Goal: Navigation & Orientation: Understand site structure

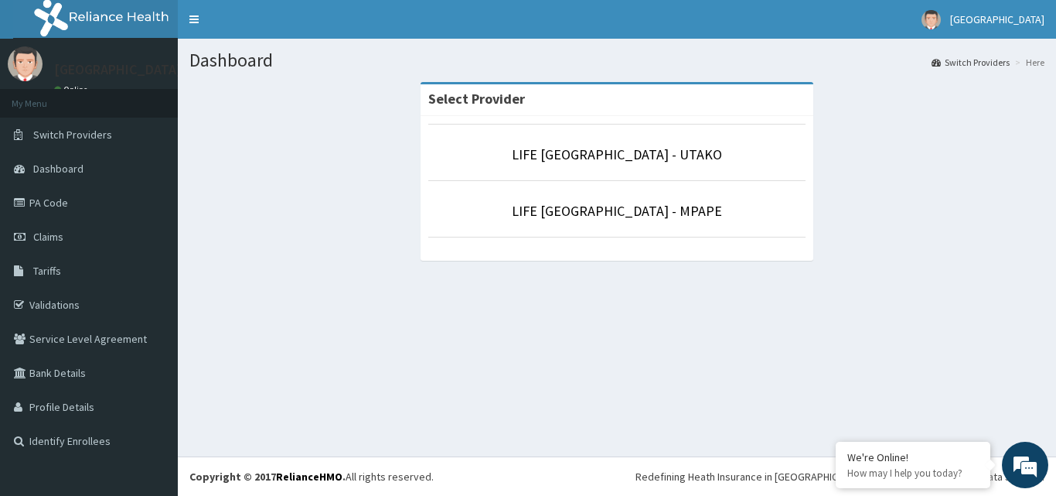
click at [497, 148] on p "LIFE POINT MEDICAL CENTRE - UTAKO" at bounding box center [616, 155] width 377 height 20
click at [577, 151] on link "LIFE POINT MEDICAL CENTRE - UTAKO" at bounding box center [617, 154] width 210 height 18
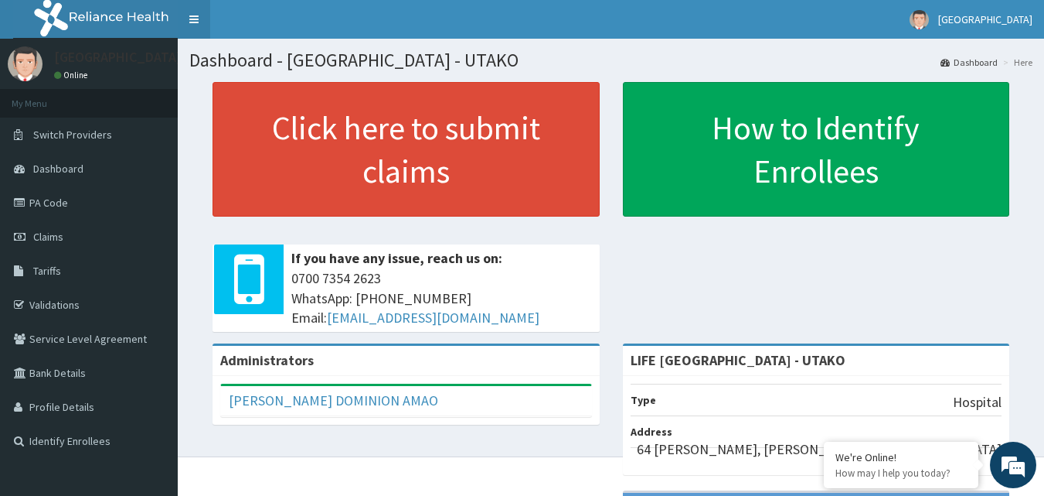
click at [191, 25] on link "Toggle navigation" at bounding box center [194, 19] width 32 height 39
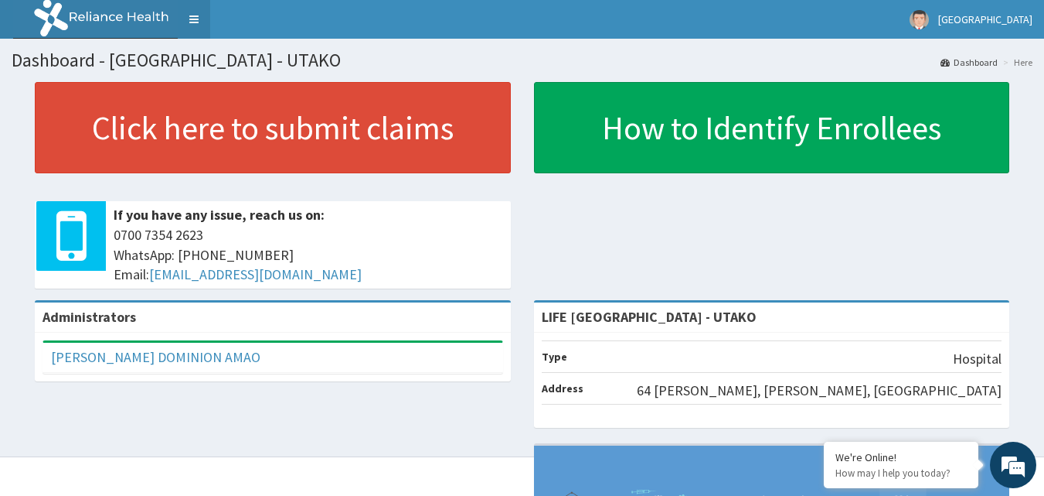
click at [191, 25] on link "Toggle navigation" at bounding box center [194, 19] width 32 height 39
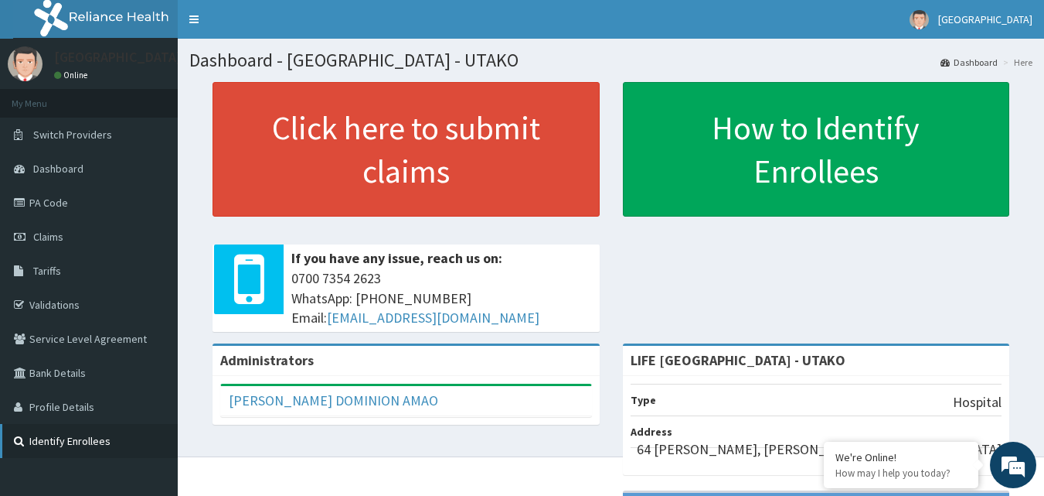
click at [83, 443] on link "Identify Enrollees" at bounding box center [89, 441] width 178 height 34
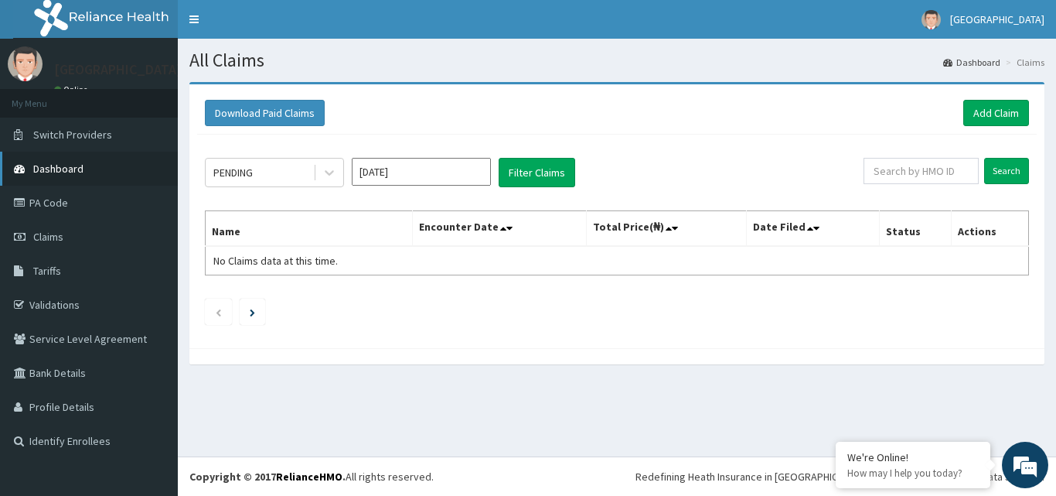
click at [87, 175] on link "Dashboard" at bounding box center [89, 169] width 178 height 34
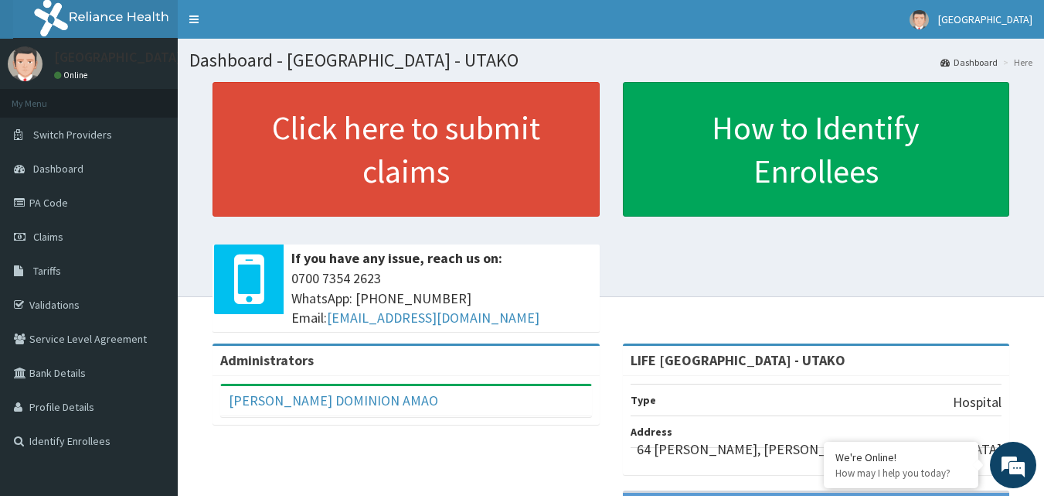
click at [54, 12] on img at bounding box center [109, 19] width 192 height 39
click at [191, 16] on link "Toggle navigation" at bounding box center [194, 19] width 32 height 39
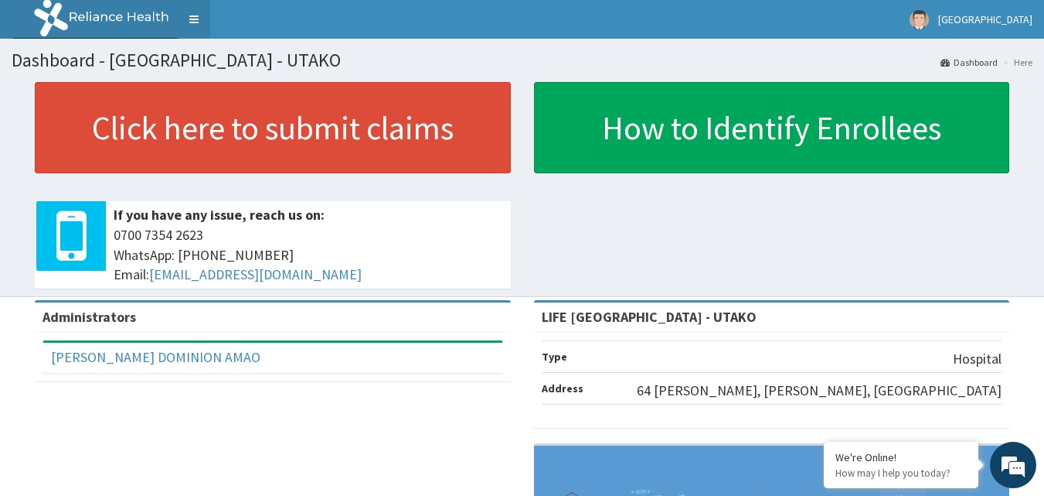
click at [191, 16] on link "Toggle navigation" at bounding box center [194, 19] width 32 height 39
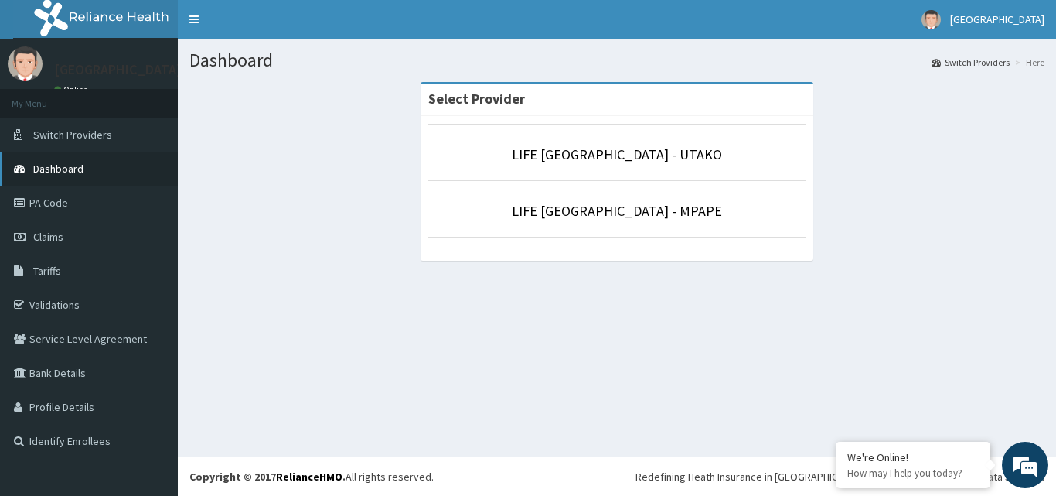
click at [94, 167] on link "Dashboard" at bounding box center [89, 169] width 178 height 34
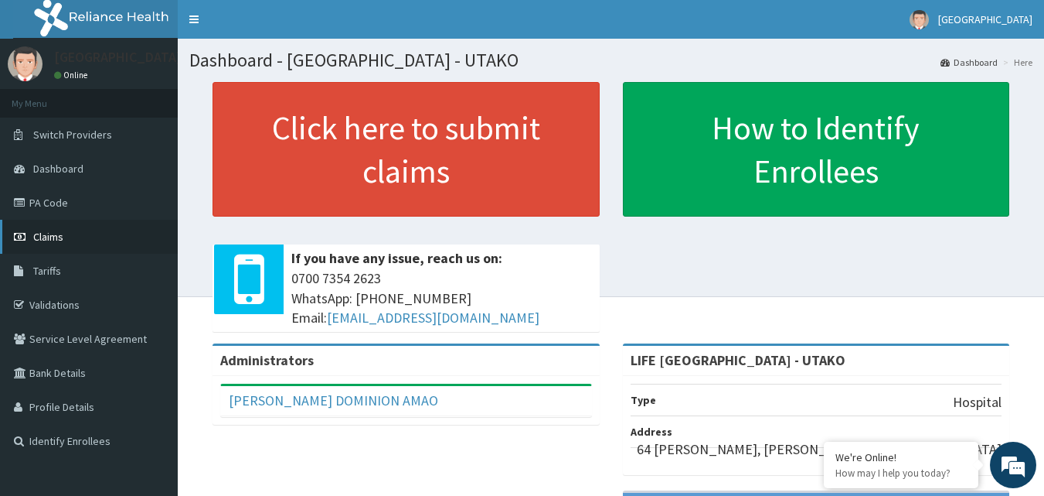
click at [95, 237] on link "Claims" at bounding box center [89, 237] width 178 height 34
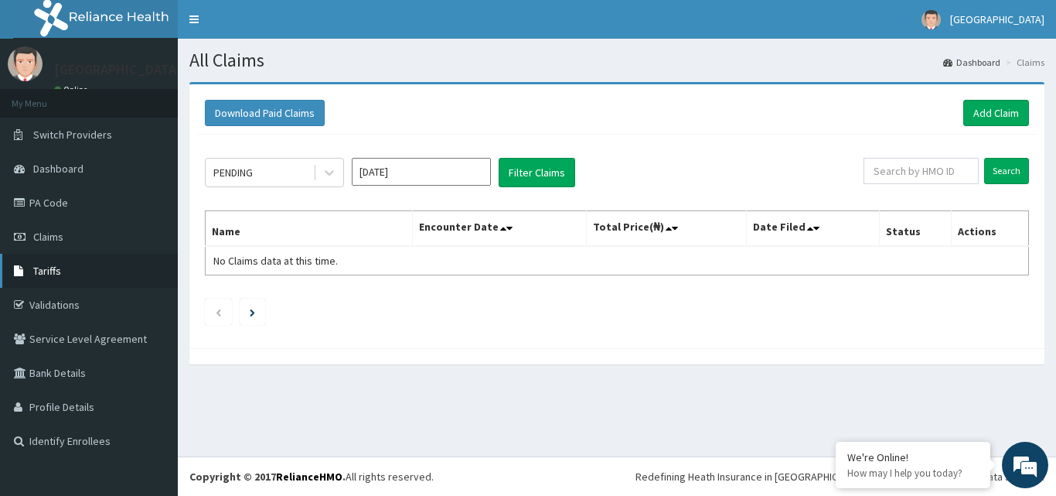
click at [126, 266] on link "Tariffs" at bounding box center [89, 271] width 178 height 34
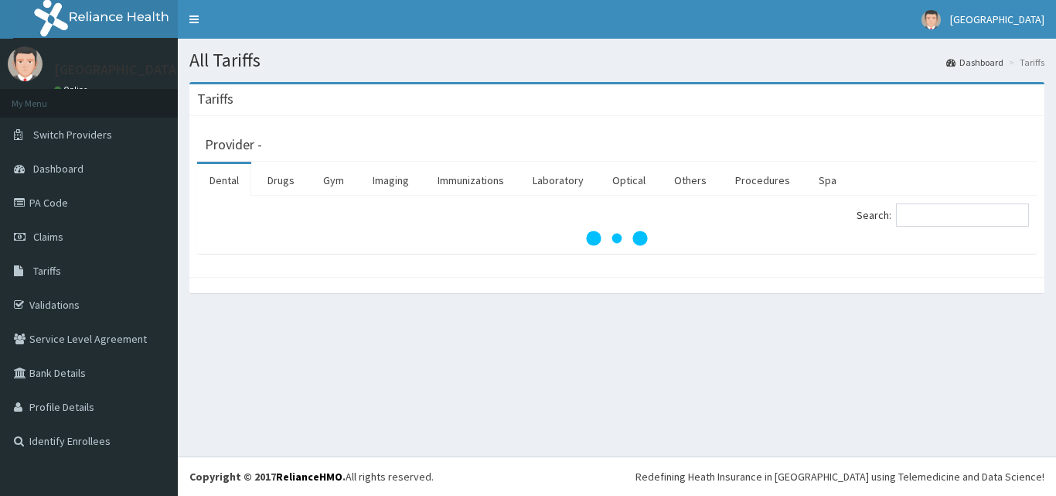
click at [130, 300] on link "Validations" at bounding box center [89, 305] width 178 height 34
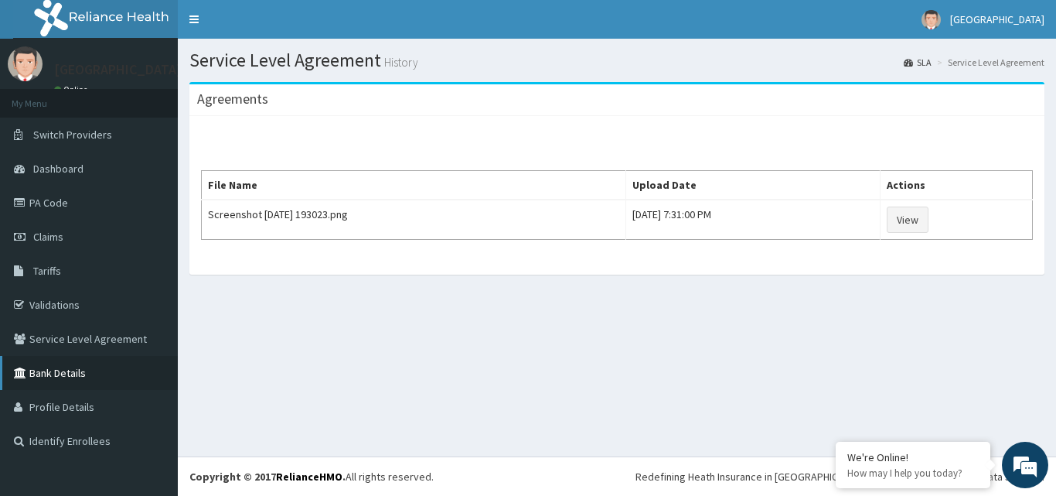
click at [138, 377] on link "Bank Details" at bounding box center [89, 373] width 178 height 34
